Goal: Task Accomplishment & Management: Manage account settings

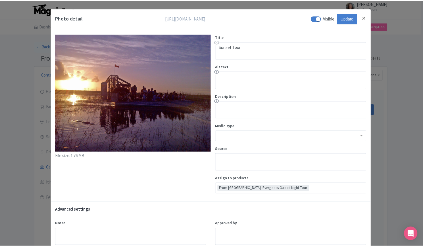
scroll to position [170, 0]
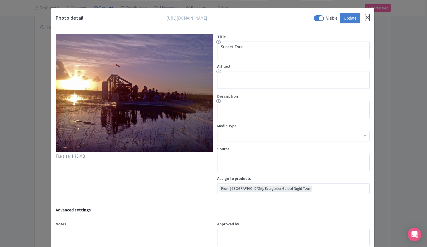
click at [366, 17] on button "Close" at bounding box center [367, 17] width 5 height 7
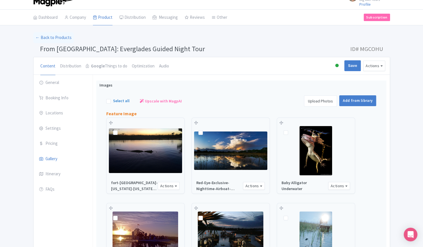
scroll to position [0, 0]
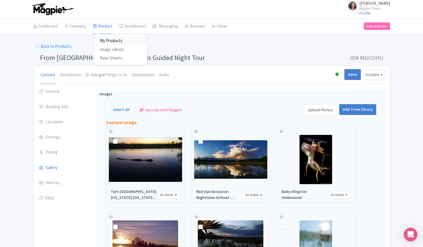
click at [109, 42] on link "My Products" at bounding box center [120, 40] width 54 height 9
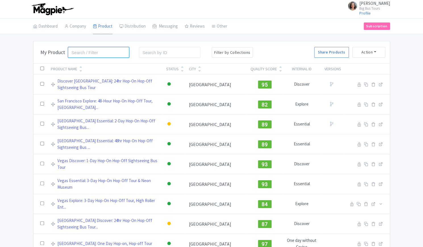
click at [101, 53] on input "search" at bounding box center [99, 52] width 62 height 11
type input "[GEOGRAPHIC_DATA]"
click button "Search" at bounding box center [0, 0] width 0 height 0
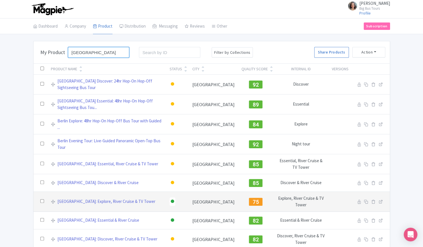
click button "Search" at bounding box center [0, 0] width 0 height 0
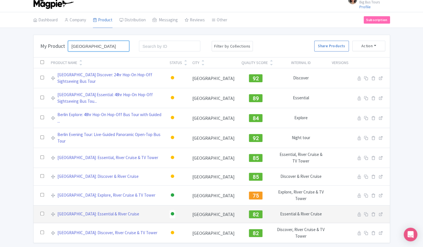
scroll to position [9, 0]
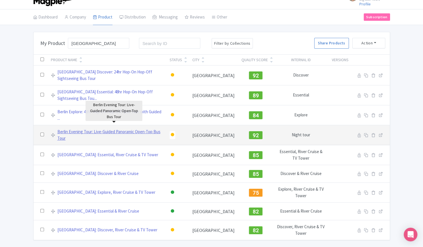
click at [126, 128] on link "Berlin Evening Tour: Live-Guided Panoramic Open-Top Bus Tour" at bounding box center [109, 134] width 105 height 13
